Goal: Task Accomplishment & Management: Manage account settings

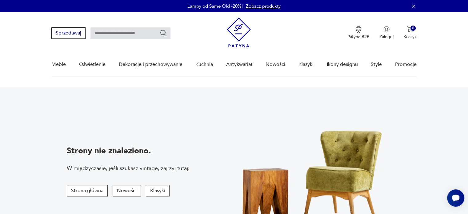
click at [416, 4] on icon "button" at bounding box center [413, 6] width 6 height 6
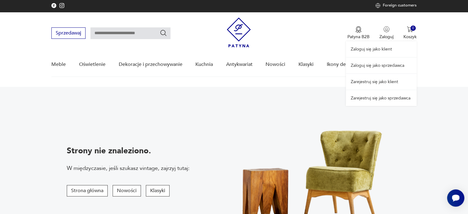
click at [389, 31] on div "Zaloguj się jako klient Zaloguj się jako sprzedawca Zarejestruj się jako klient…" at bounding box center [381, 59] width 71 height 94
click at [384, 62] on link "Zaloguj się jako sprzedawca" at bounding box center [381, 66] width 71 height 16
